Goal: Transaction & Acquisition: Book appointment/travel/reservation

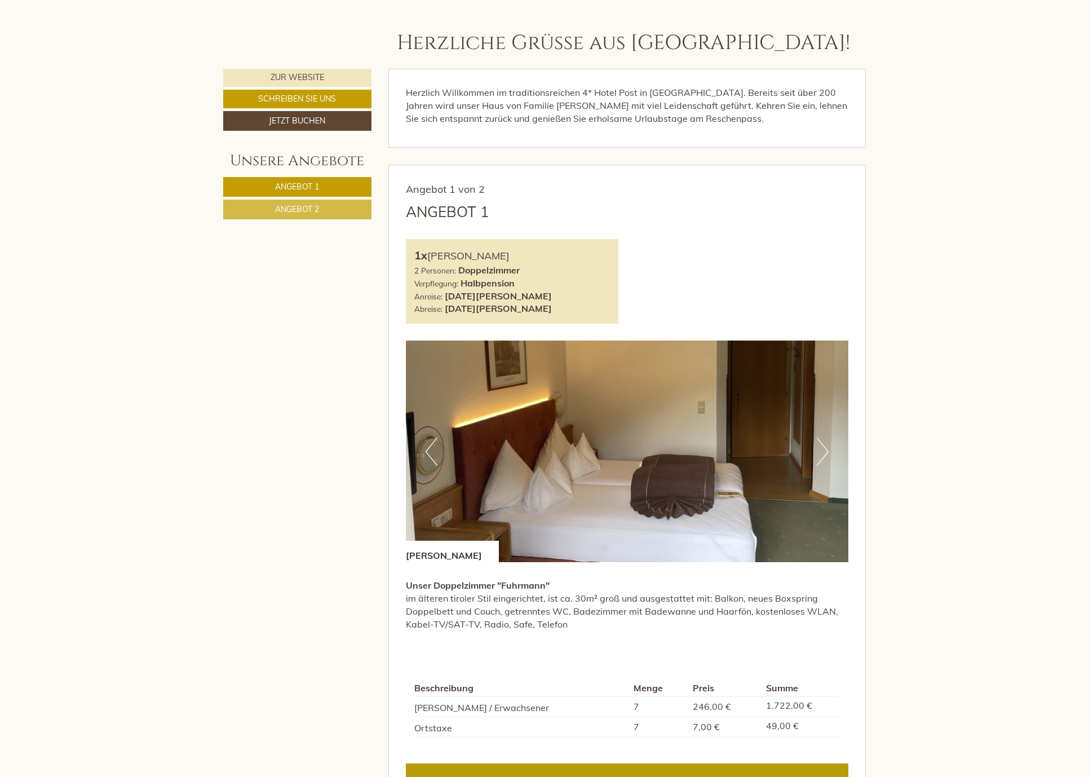
scroll to position [564, 0]
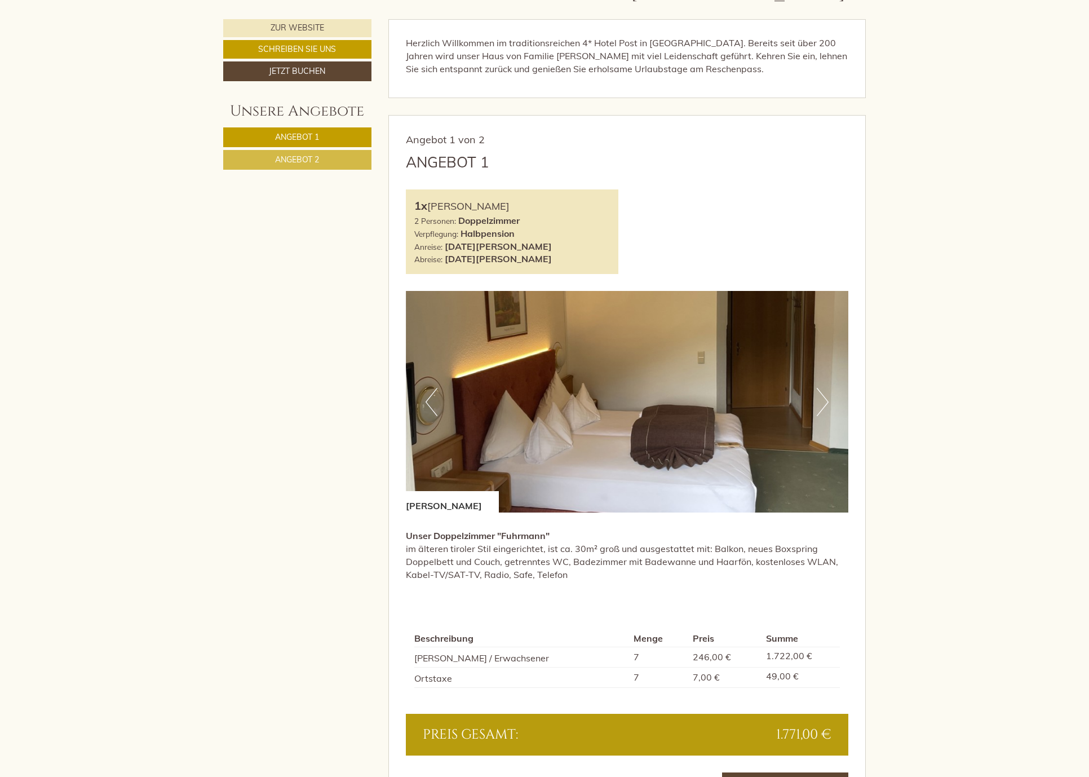
click at [817, 403] on button "Next" at bounding box center [823, 402] width 12 height 28
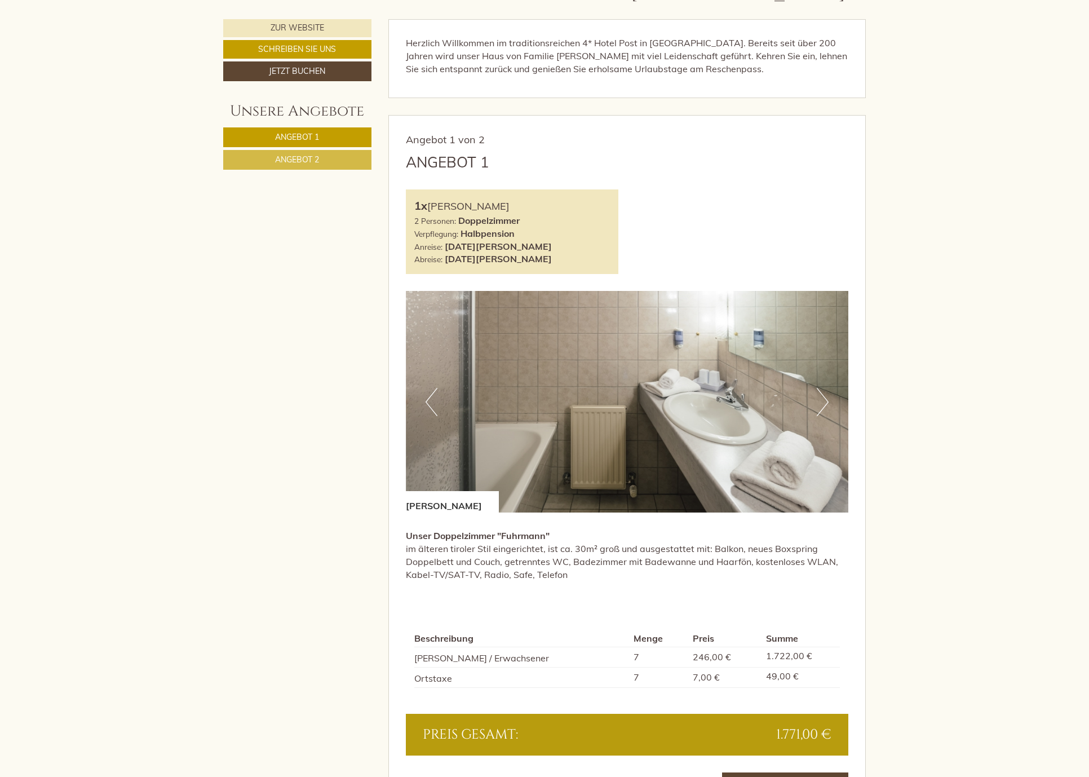
click at [817, 403] on button "Next" at bounding box center [823, 402] width 12 height 28
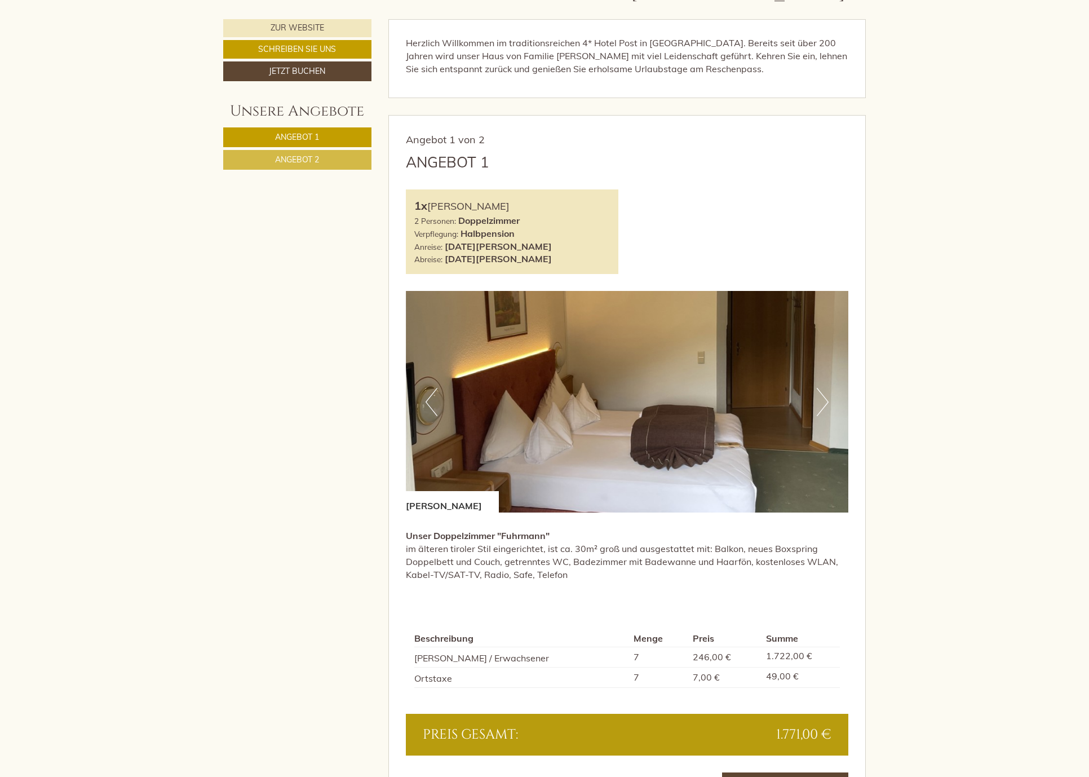
click at [817, 403] on button "Next" at bounding box center [823, 402] width 12 height 28
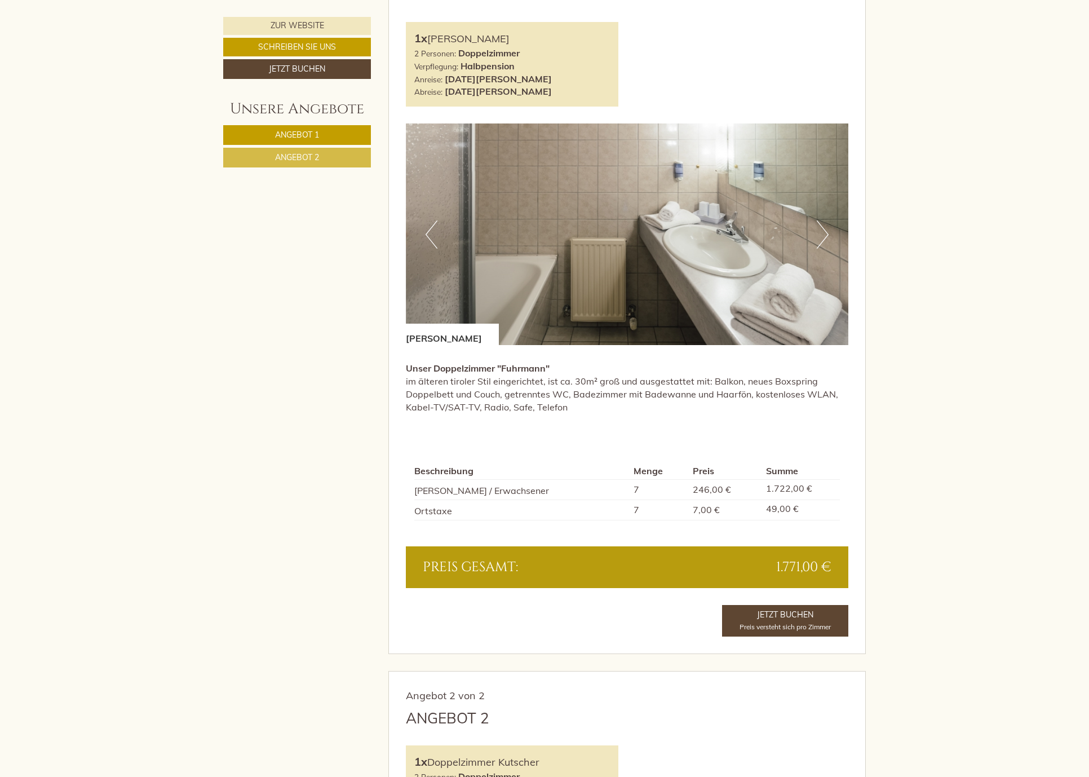
scroll to position [733, 0]
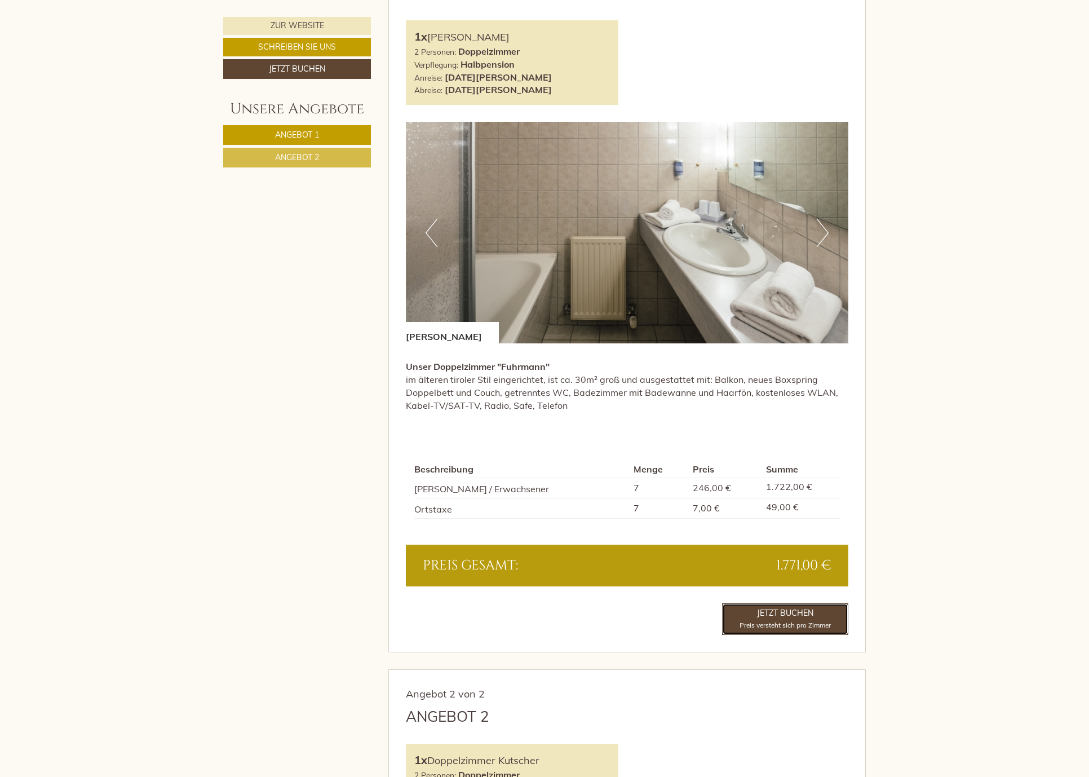
click at [774, 614] on link "Jetzt Buchen Preis versteht sich pro Zimmer" at bounding box center [785, 619] width 126 height 32
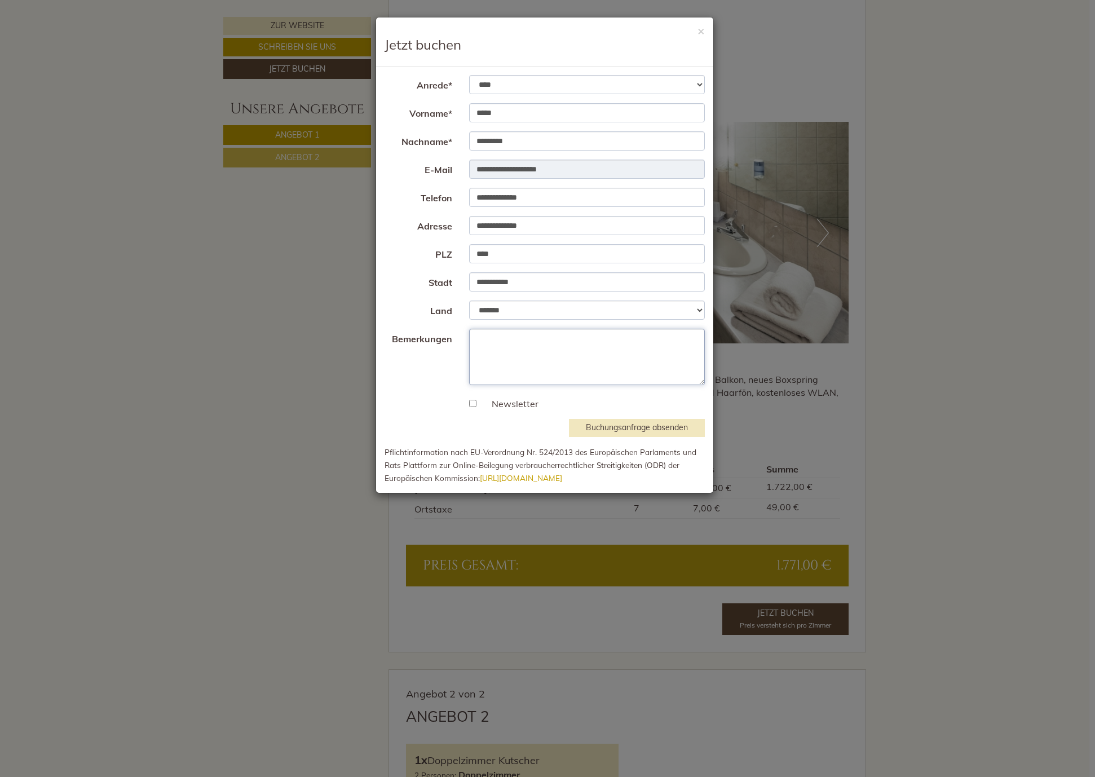
click at [537, 337] on textarea "Bemerkungen" at bounding box center [587, 357] width 236 height 56
click at [478, 369] on textarea "**********" at bounding box center [587, 357] width 236 height 56
type textarea "**********"
click at [625, 427] on button "Buchungsanfrage absenden" at bounding box center [637, 428] width 136 height 18
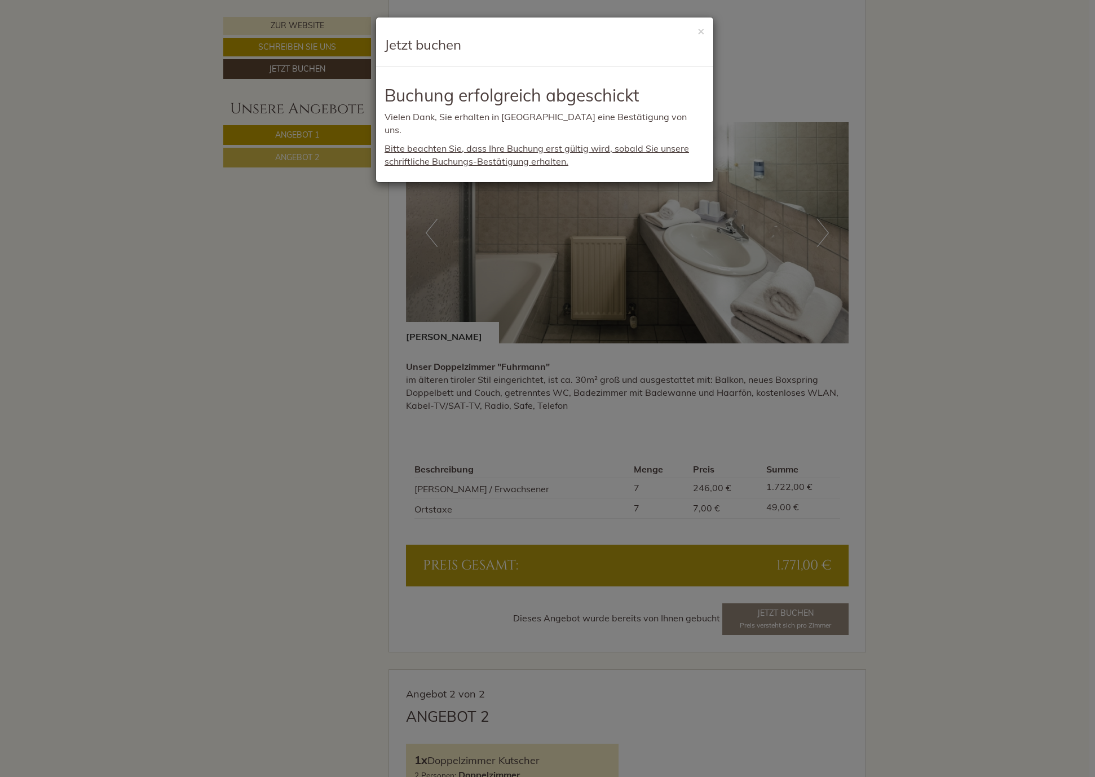
click at [693, 26] on div "× Jetzt buchen" at bounding box center [544, 41] width 337 height 49
click at [697, 33] on button "×" at bounding box center [700, 31] width 7 height 12
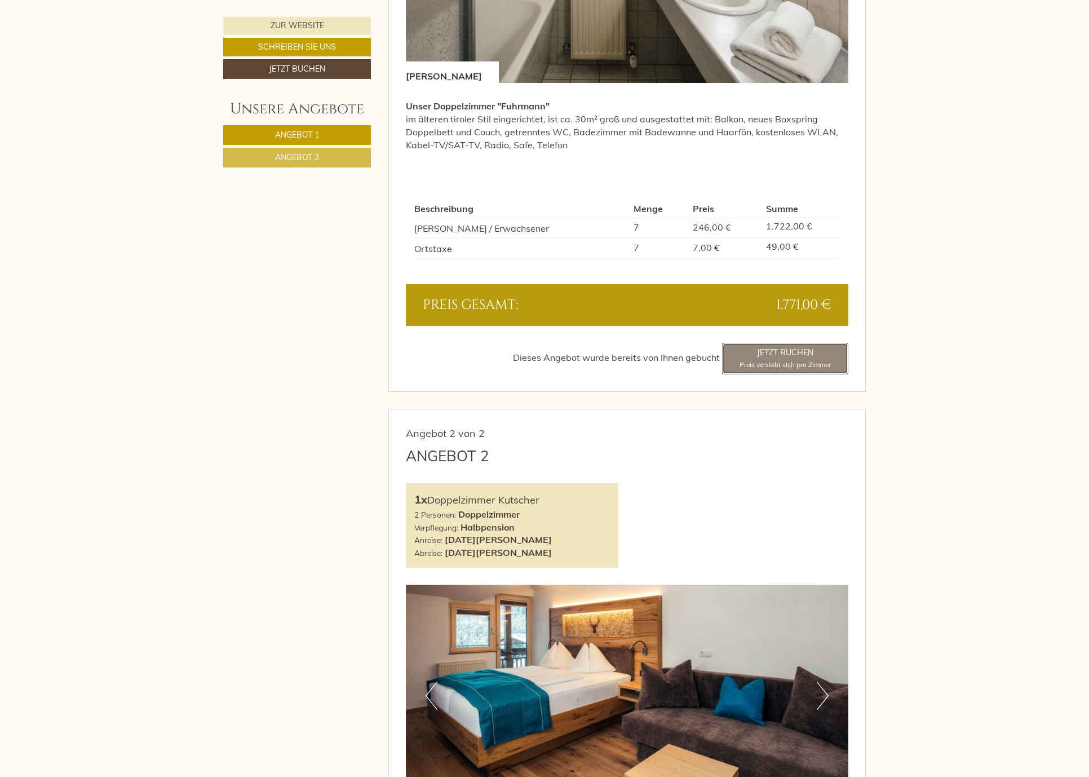
scroll to position [846, 0]
